Goal: Navigation & Orientation: Find specific page/section

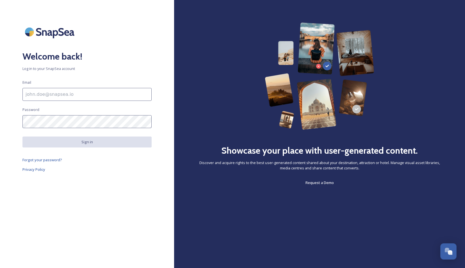
click at [117, 96] on input at bounding box center [86, 94] width 129 height 13
type input "[EMAIL_ADDRESS][PERSON_NAME][DOMAIN_NAME][PERSON_NAME]"
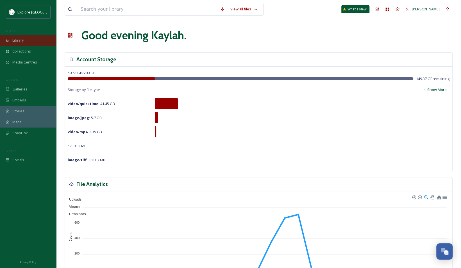
click at [23, 41] on span "Library" at bounding box center [17, 40] width 11 height 5
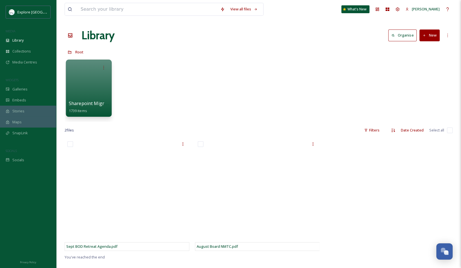
click at [90, 87] on div at bounding box center [89, 88] width 46 height 57
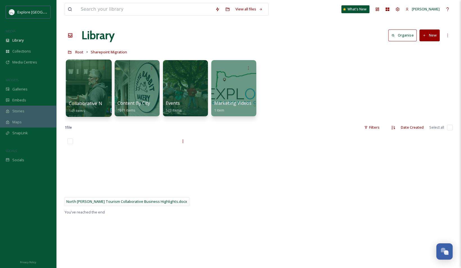
click at [91, 78] on div at bounding box center [89, 88] width 46 height 57
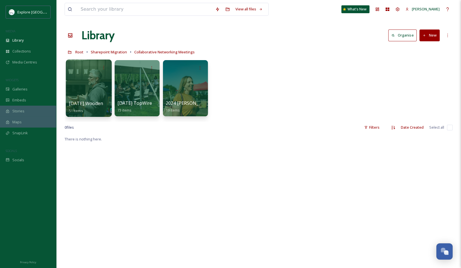
click at [97, 79] on div at bounding box center [89, 88] width 46 height 57
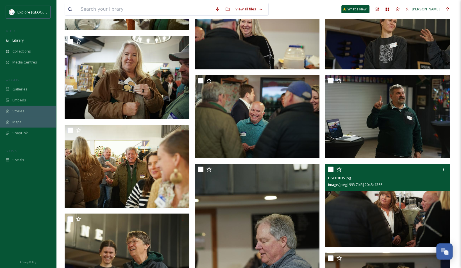
scroll to position [1258, 0]
